Goal: Find specific page/section: Find specific page/section

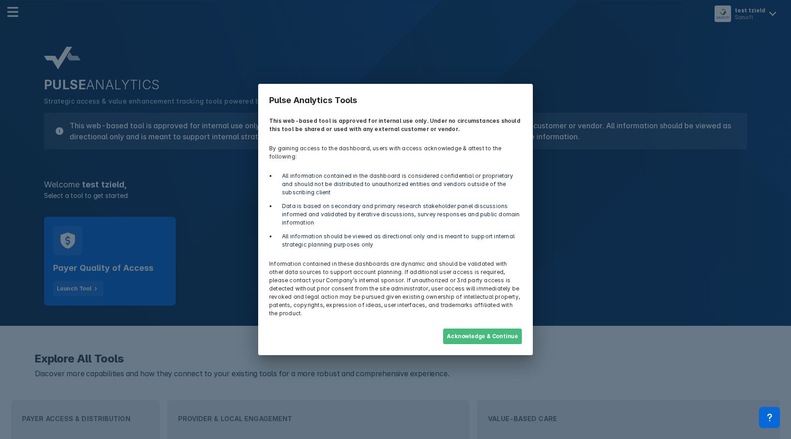
click at [494, 328] on button "Acknowledge & Continue" at bounding box center [482, 336] width 79 height 16
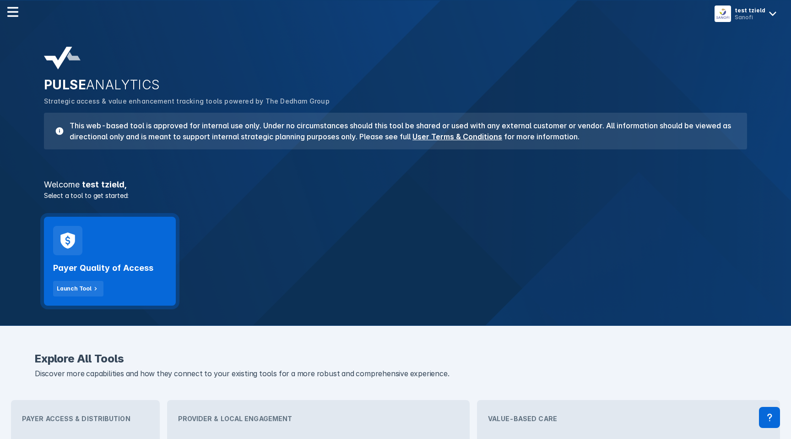
click at [129, 250] on div "Payer Quality of Access Launch Tool" at bounding box center [110, 261] width 132 height 89
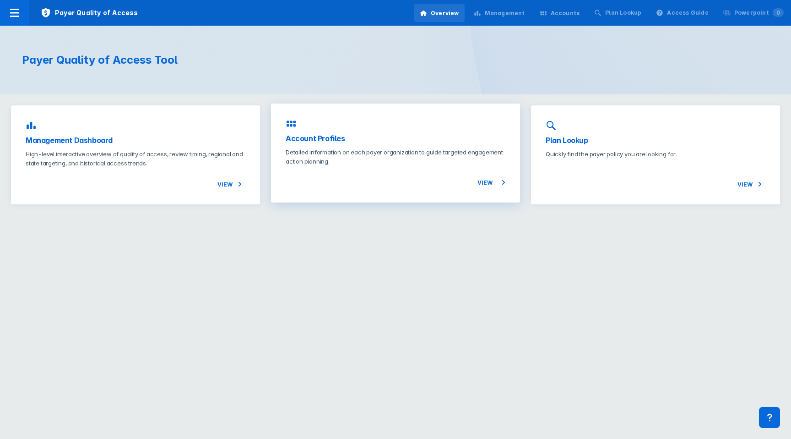
click at [457, 139] on h3 "Account Profiles" at bounding box center [396, 138] width 220 height 11
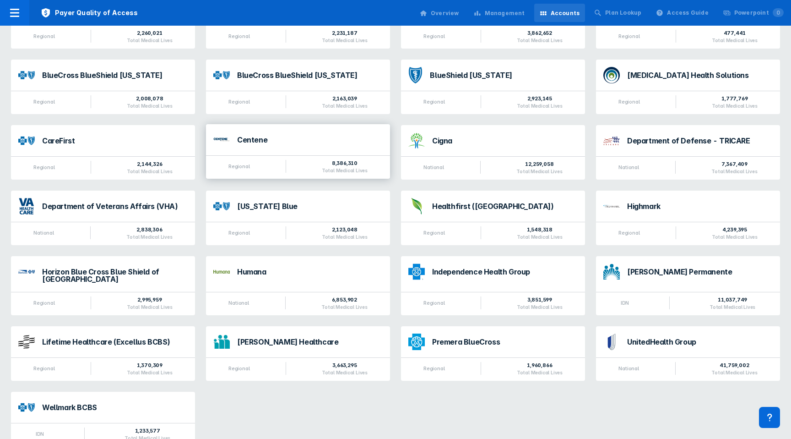
scroll to position [226, 0]
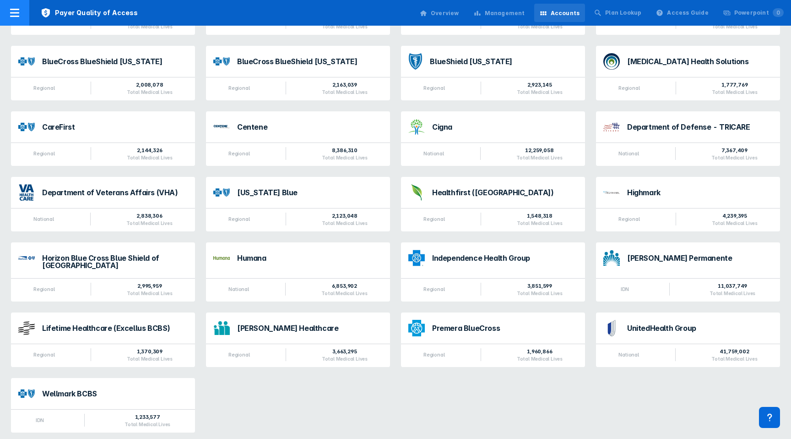
click at [13, 17] on icon at bounding box center [14, 12] width 11 height 11
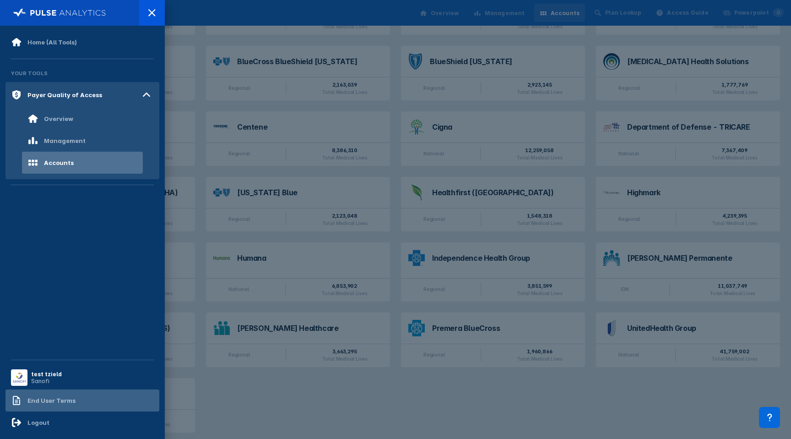
click at [42, 403] on div "End User Terms" at bounding box center [51, 399] width 48 height 7
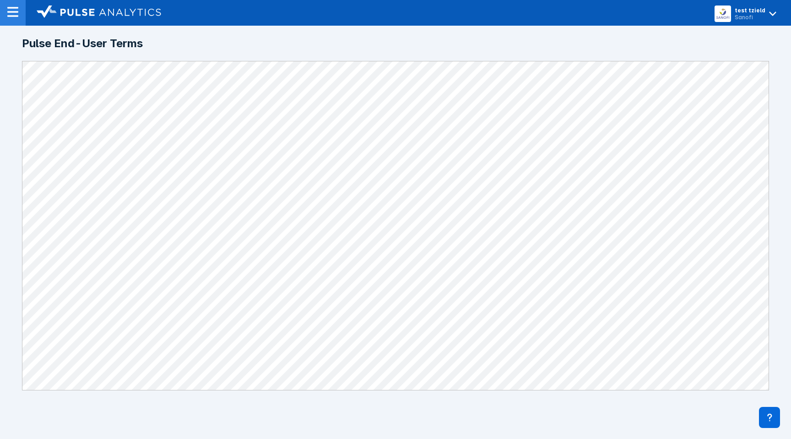
click at [23, 11] on div at bounding box center [13, 13] width 26 height 26
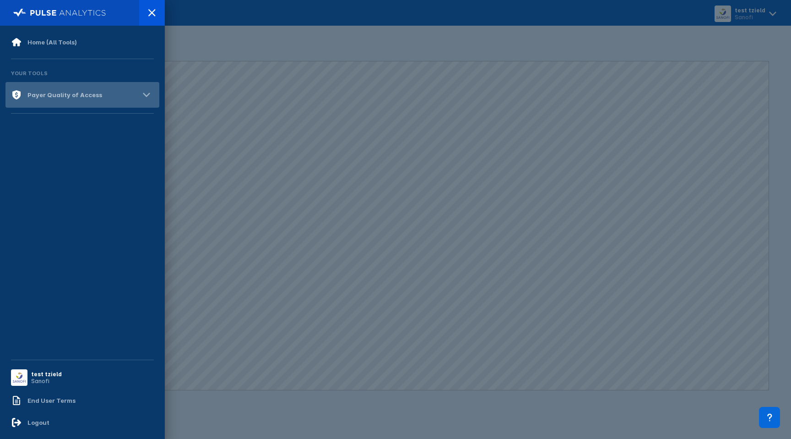
click at [37, 97] on div "Payer Quality of Access" at bounding box center [64, 94] width 75 height 7
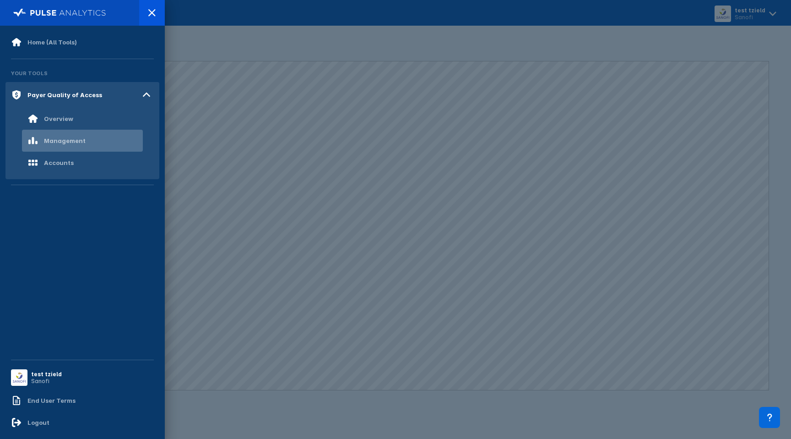
click at [52, 137] on div "Management" at bounding box center [65, 140] width 42 height 7
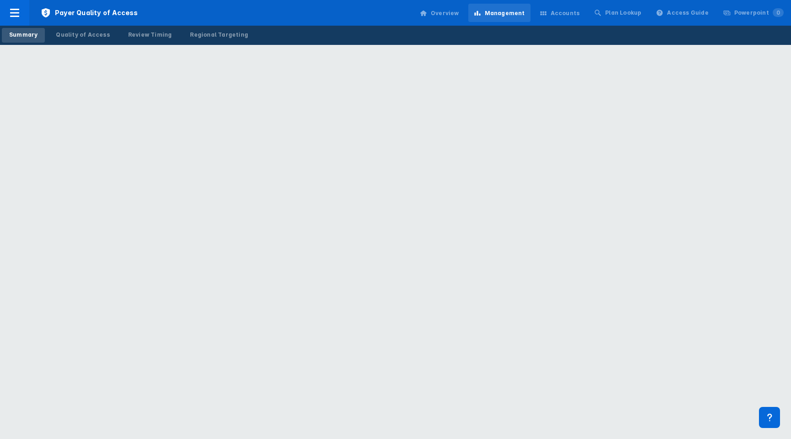
click at [580, 13] on div "Accounts" at bounding box center [565, 13] width 29 height 8
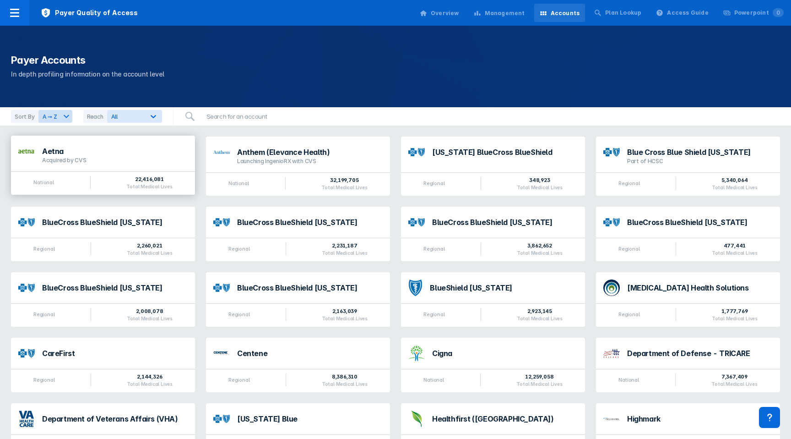
click at [122, 167] on div "Aetna Acquired by CVS" at bounding box center [103, 154] width 184 height 36
